Goal: Ask a question: Seek information or help from site administrators or community

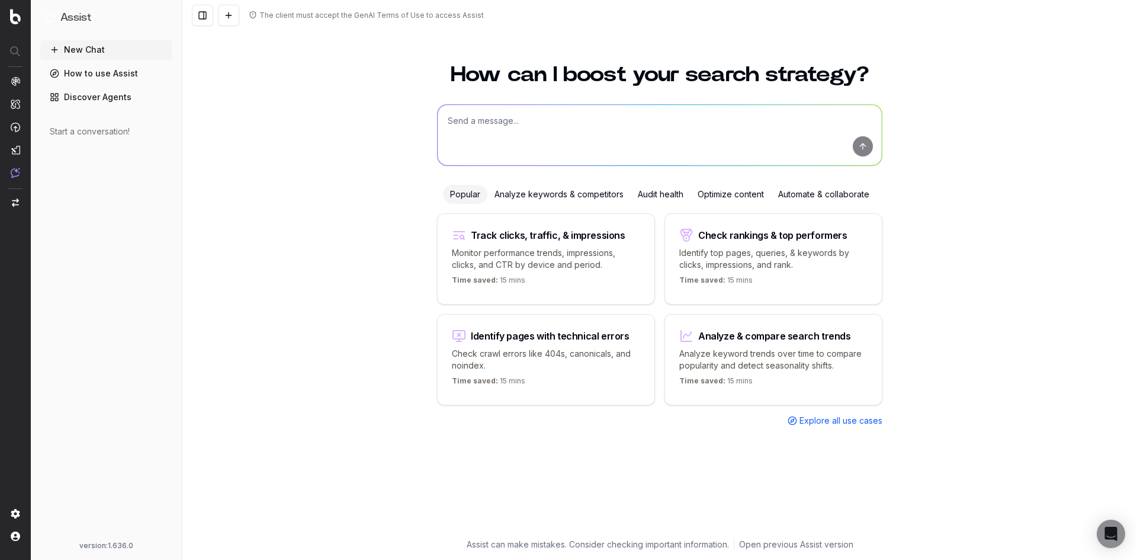
click at [531, 128] on textarea at bounding box center [660, 135] width 444 height 60
type textarea "O"
paste textarea "[URL][DOMAIN_NAME]"
type textarea "Please check if this page contains Recipe schema markup: [URL][DOMAIN_NAME]"
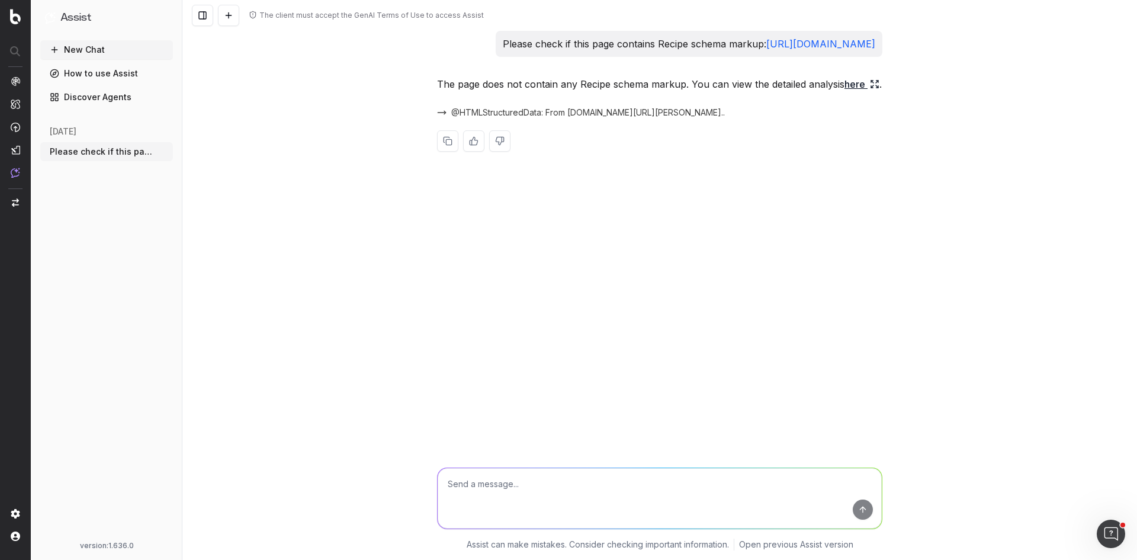
click at [867, 92] on link "here" at bounding box center [862, 84] width 35 height 17
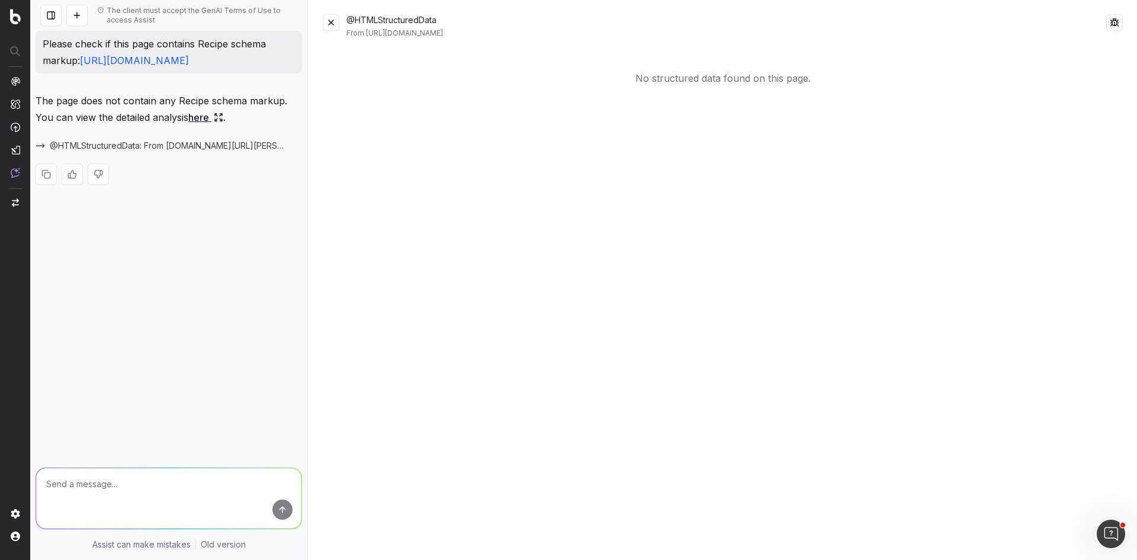
click at [329, 18] on button at bounding box center [331, 22] width 17 height 17
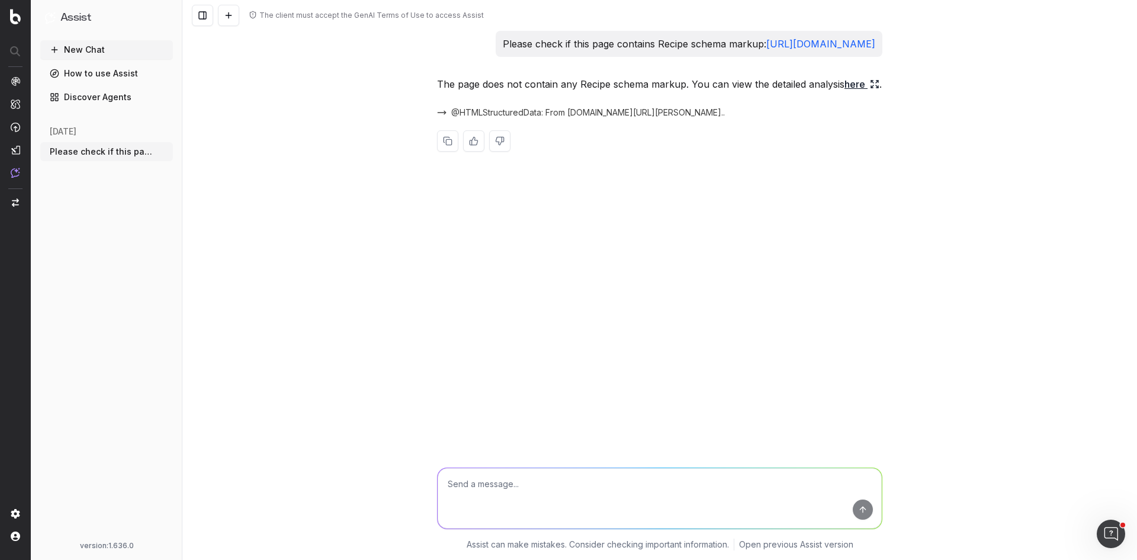
click at [533, 487] on textarea at bounding box center [660, 498] width 444 height 60
type textarea "Can you help create it?"
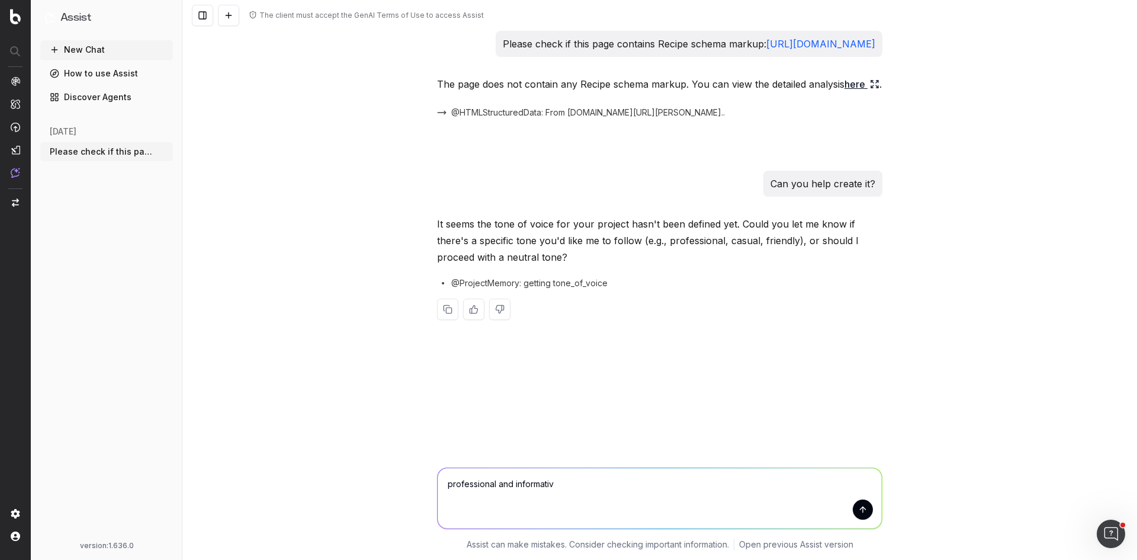
type textarea "professional and informative"
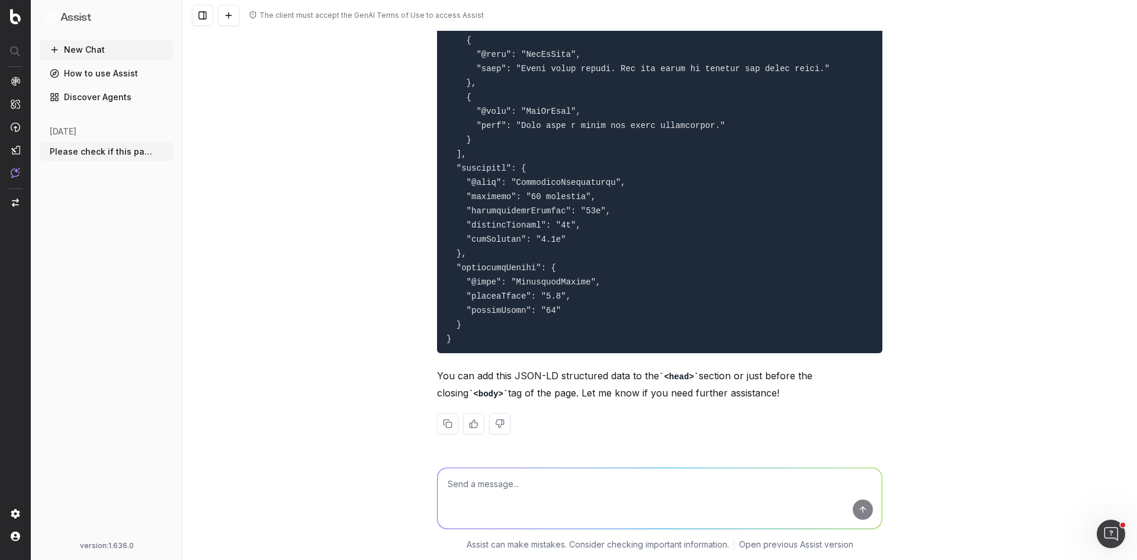
scroll to position [931, 0]
click at [478, 493] on textarea at bounding box center [660, 498] width 444 height 60
type textarea "Can you only include information available on the page?"
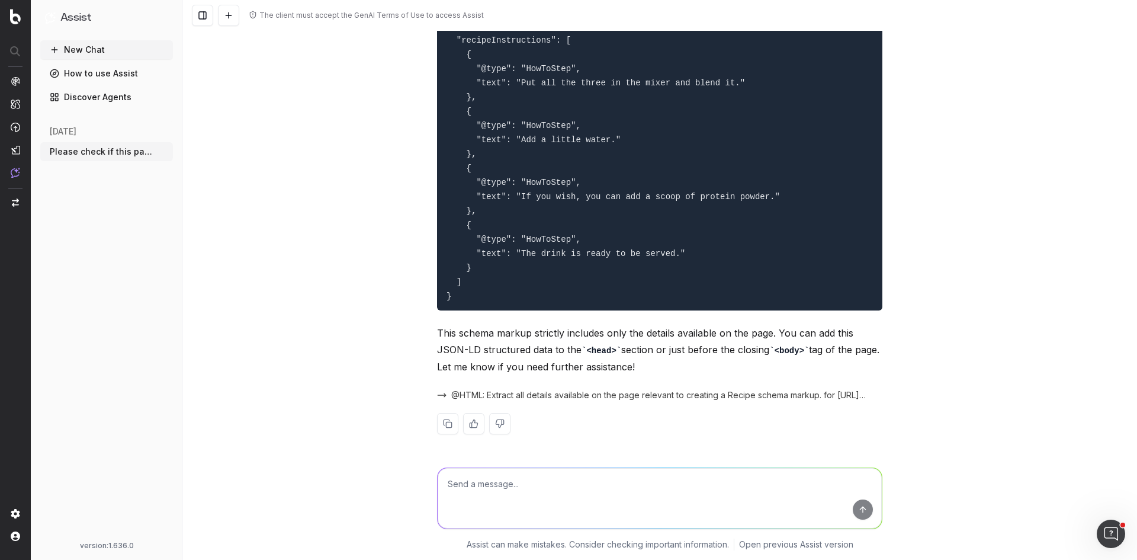
scroll to position [1727, 0]
click at [95, 50] on button "New Chat" at bounding box center [106, 49] width 133 height 19
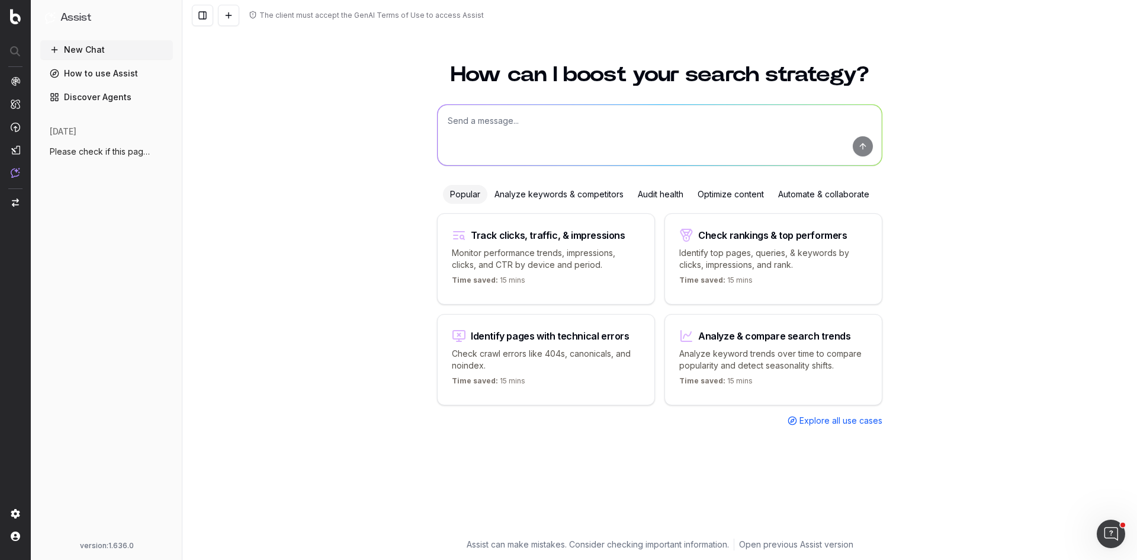
click at [570, 131] on textarea at bounding box center [660, 135] width 444 height 60
paste textarea "[URL][DOMAIN_NAME]"
type textarea "Please check if these page contains Recipe schema: [URL][DOMAIN_NAME]"
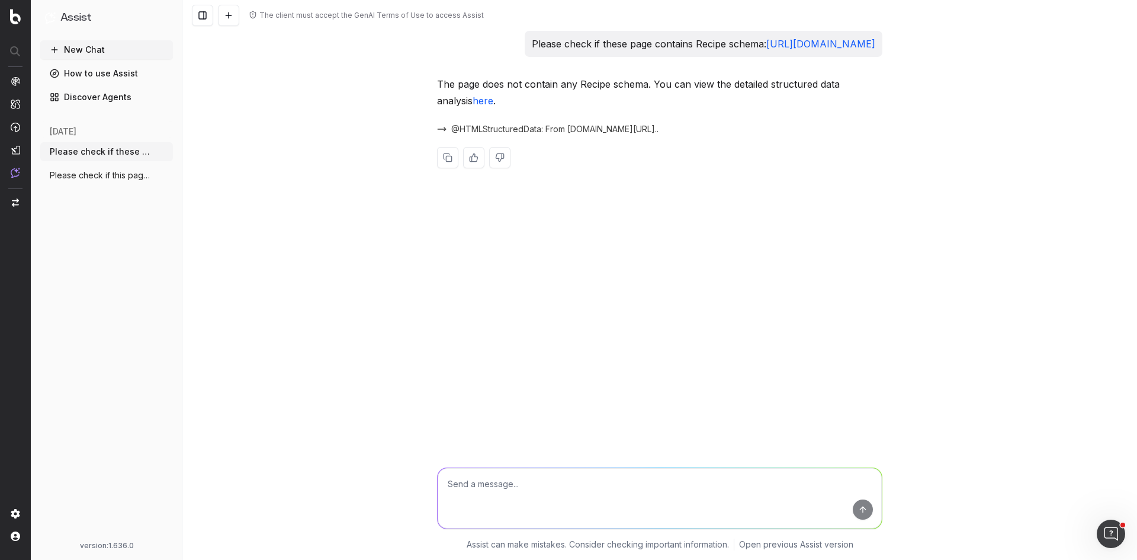
click at [549, 481] on textarea at bounding box center [660, 498] width 444 height 60
type textarea "Can you create the Recipe schema based only on the information available on the…"
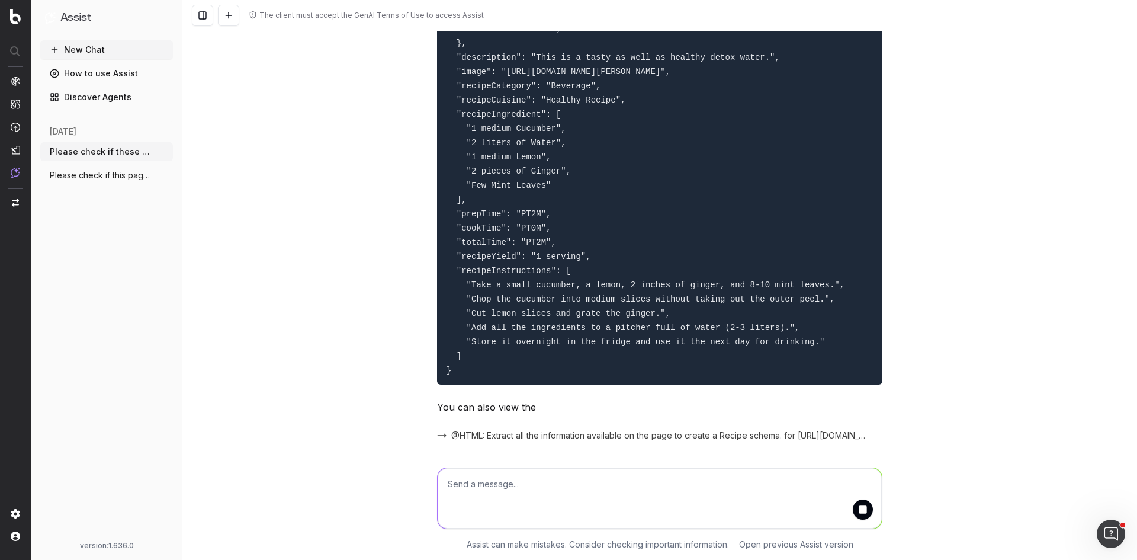
scroll to position [424, 0]
